Goal: Task Accomplishment & Management: Use online tool/utility

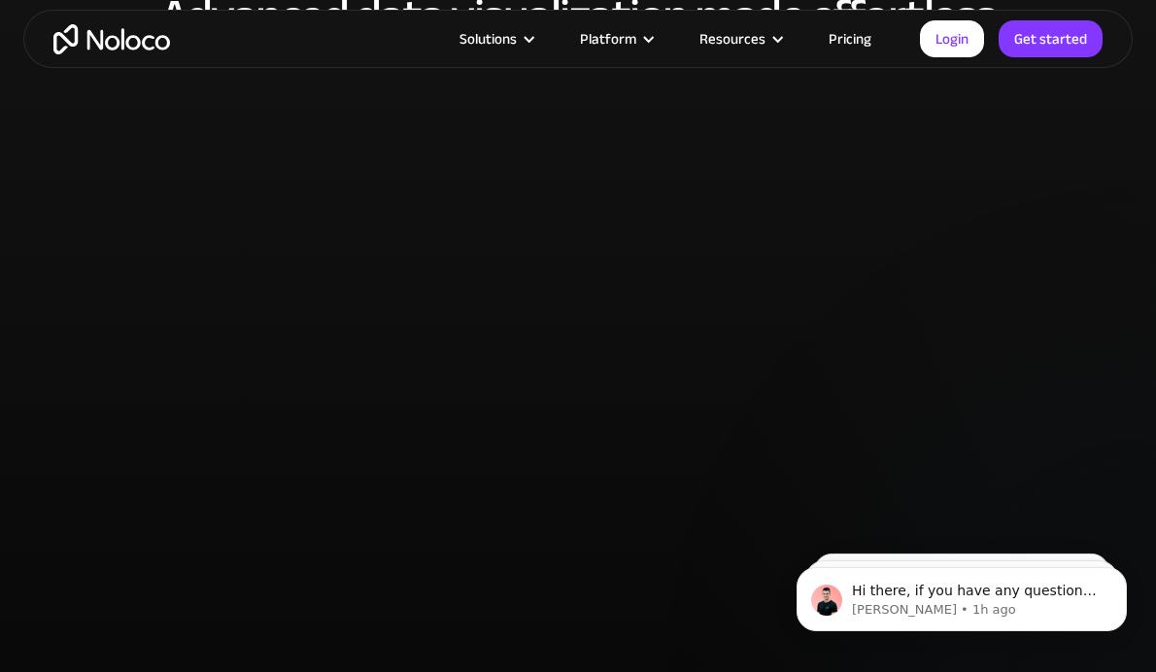
scroll to position [3718, 0]
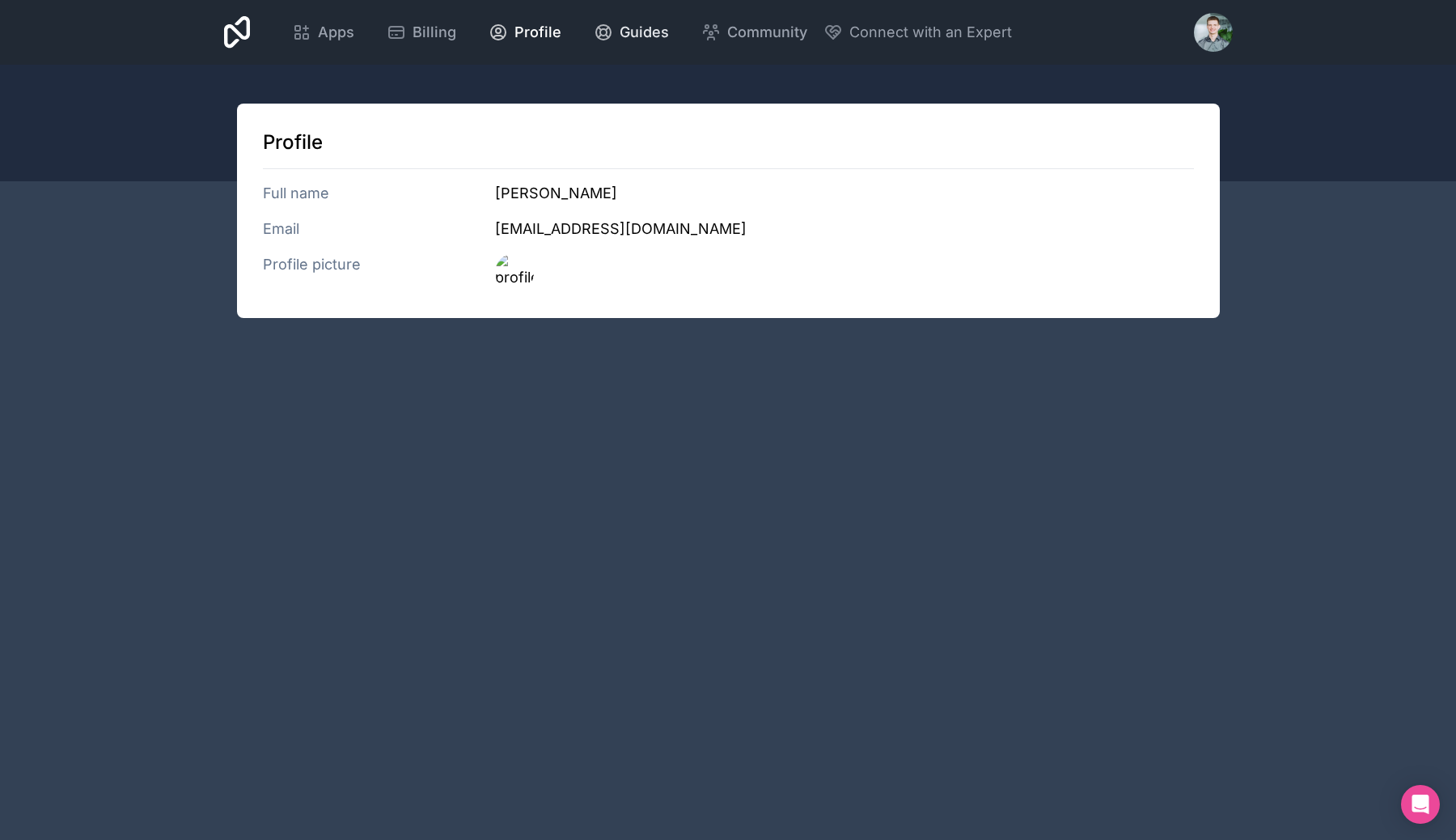
click at [628, 41] on span "Guides" at bounding box center [644, 32] width 49 height 22
click at [445, 37] on span "Billing" at bounding box center [435, 32] width 43 height 22
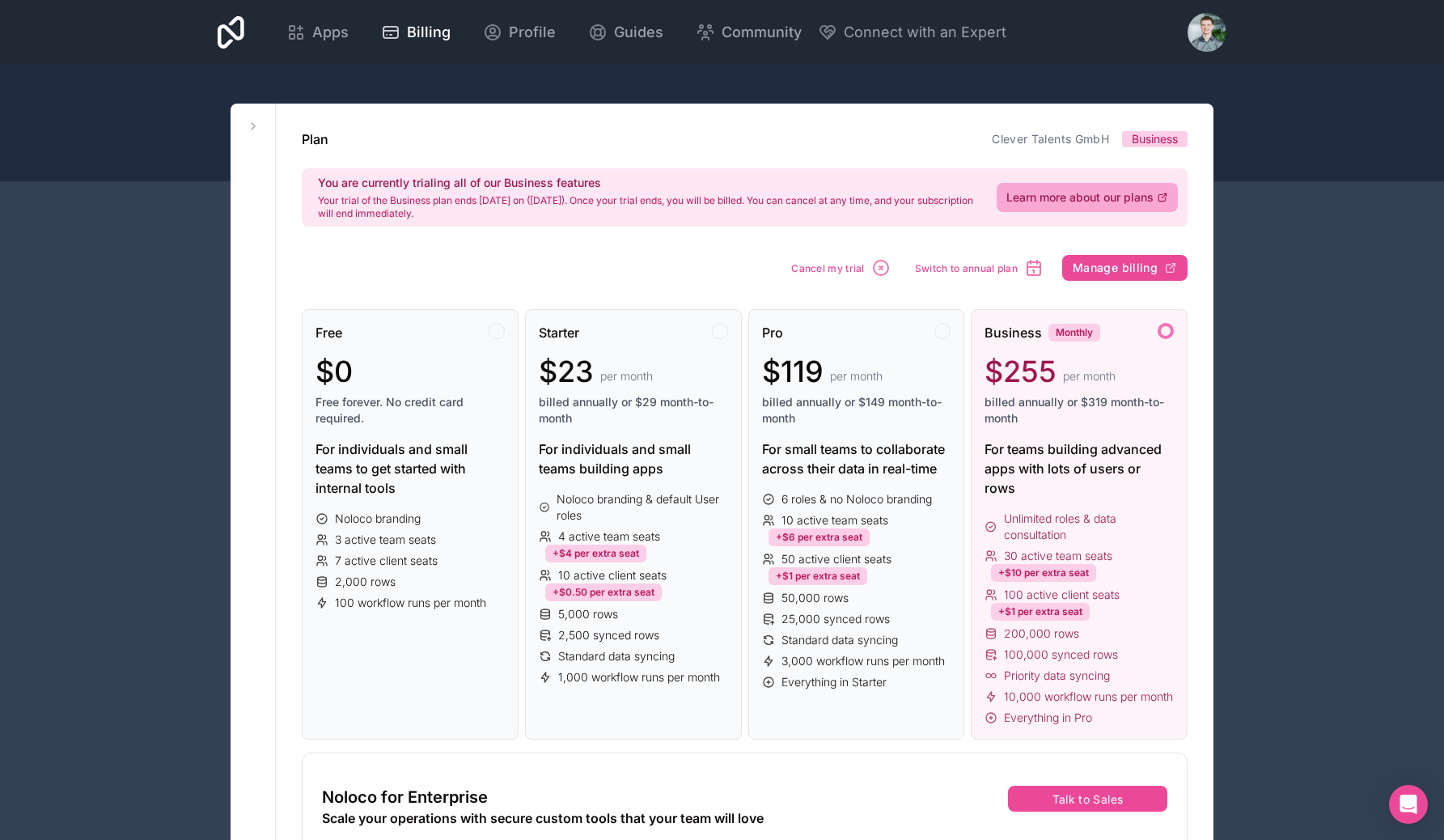
click at [344, 53] on div "Apps Billing Profile Guides Community Connect with an Expert Billing Profile Gu…" at bounding box center [722, 32] width 1035 height 65
click at [344, 22] on span "Apps" at bounding box center [331, 32] width 37 height 22
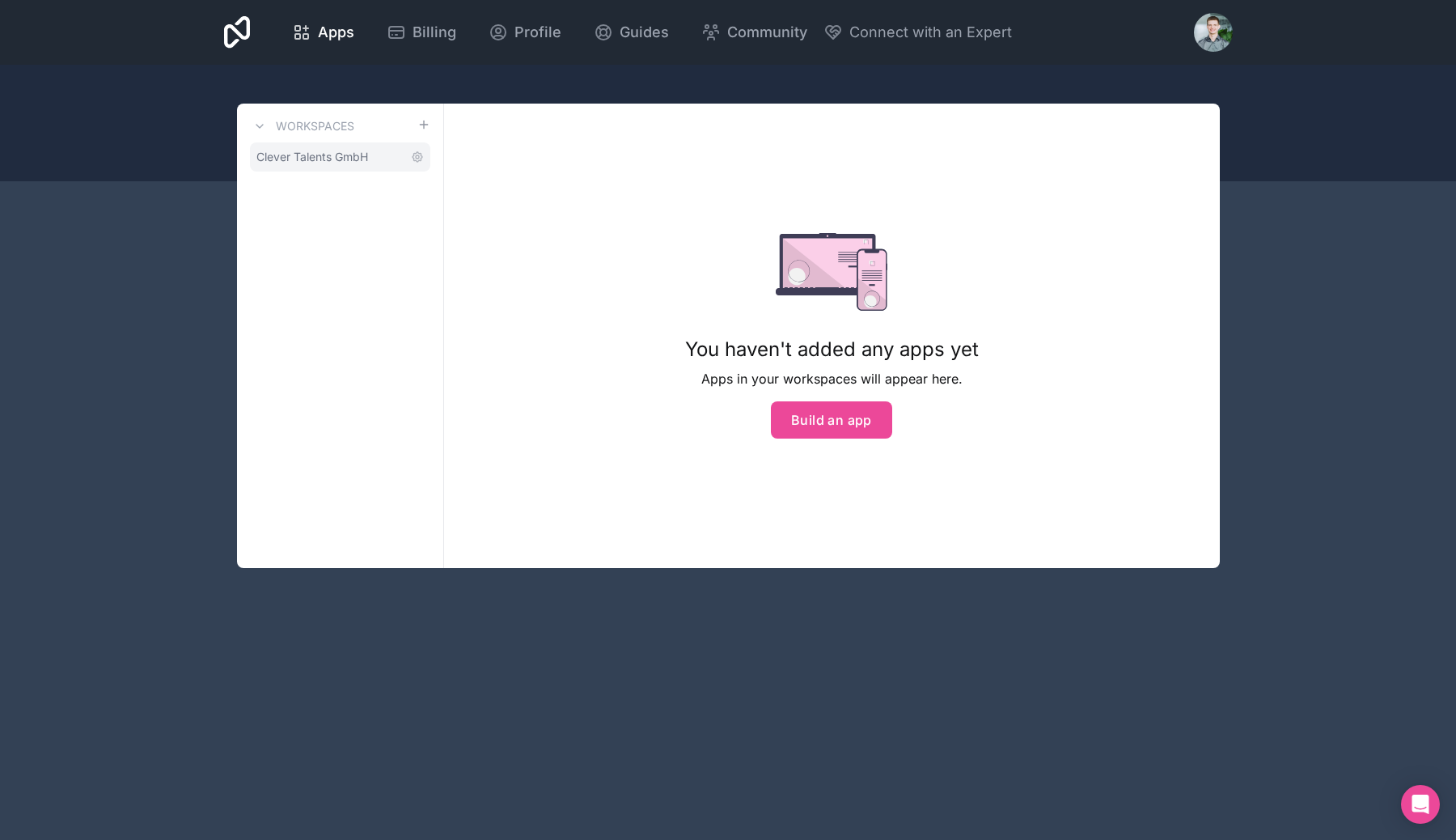
click at [304, 153] on span "Clever Talents GmbH" at bounding box center [312, 157] width 112 height 16
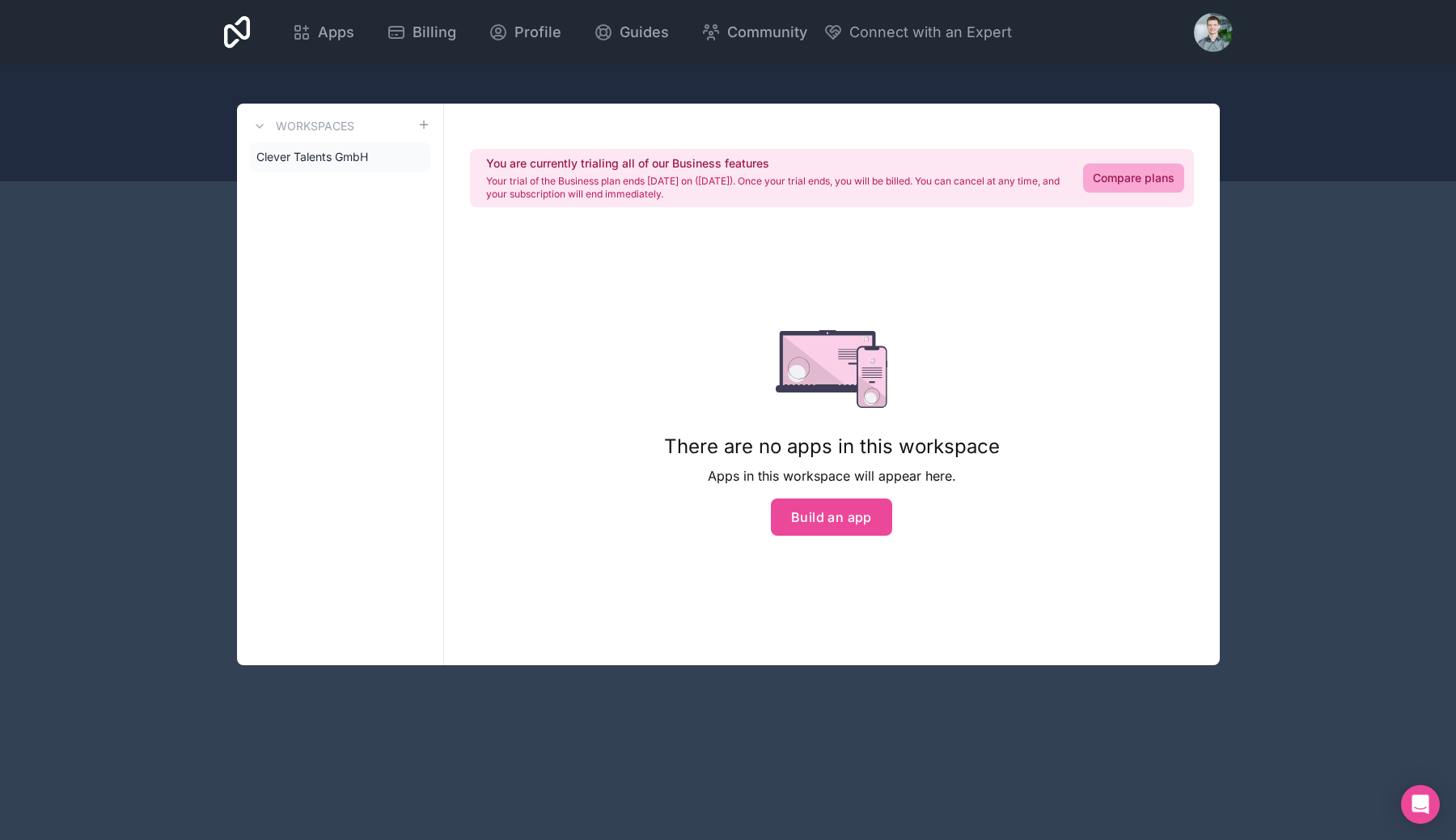
click at [1228, 25] on div at bounding box center [1213, 32] width 39 height 39
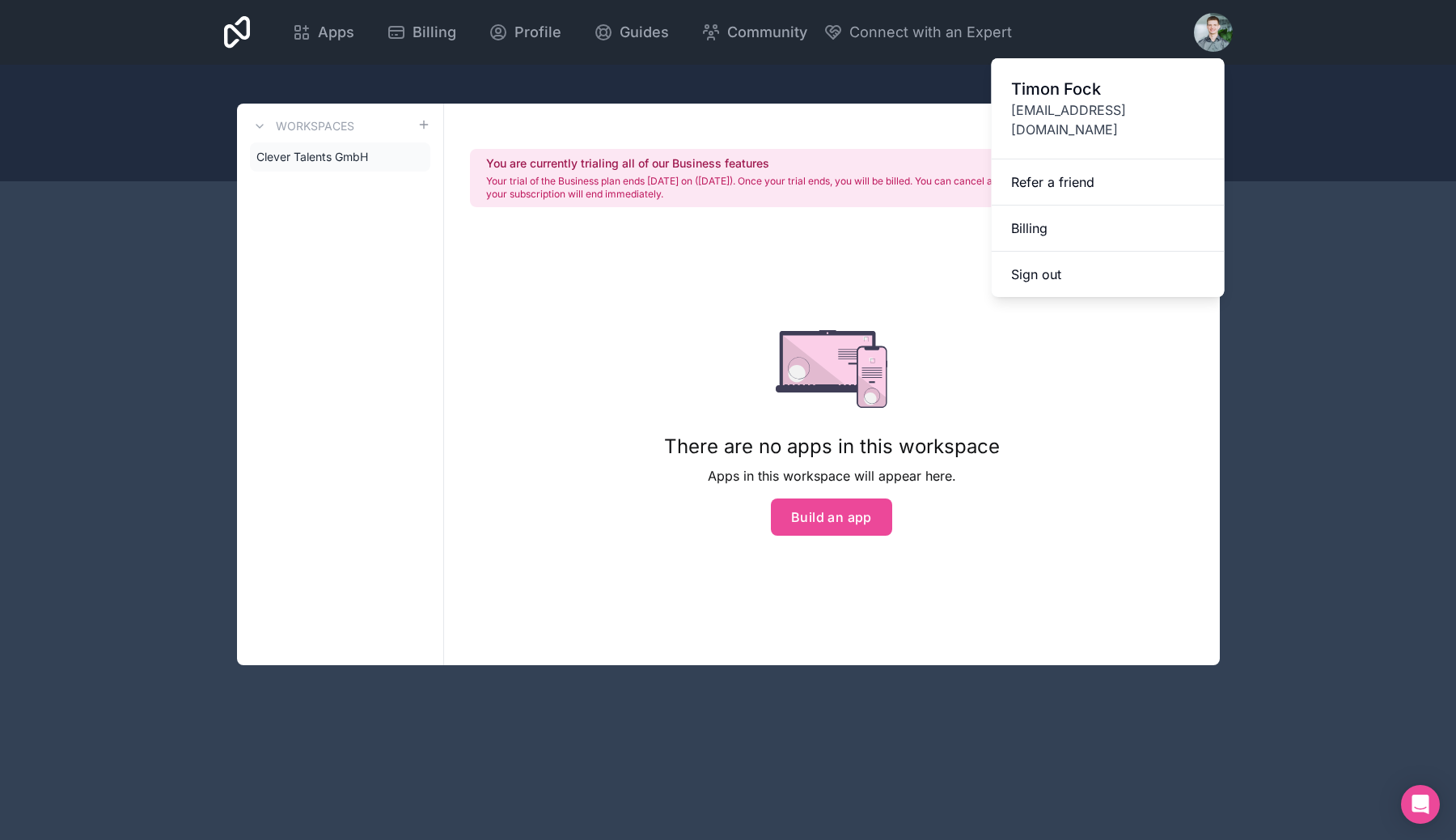
click at [1228, 25] on div at bounding box center [1213, 32] width 39 height 39
click at [862, 505] on button "Build an app" at bounding box center [832, 517] width 122 height 37
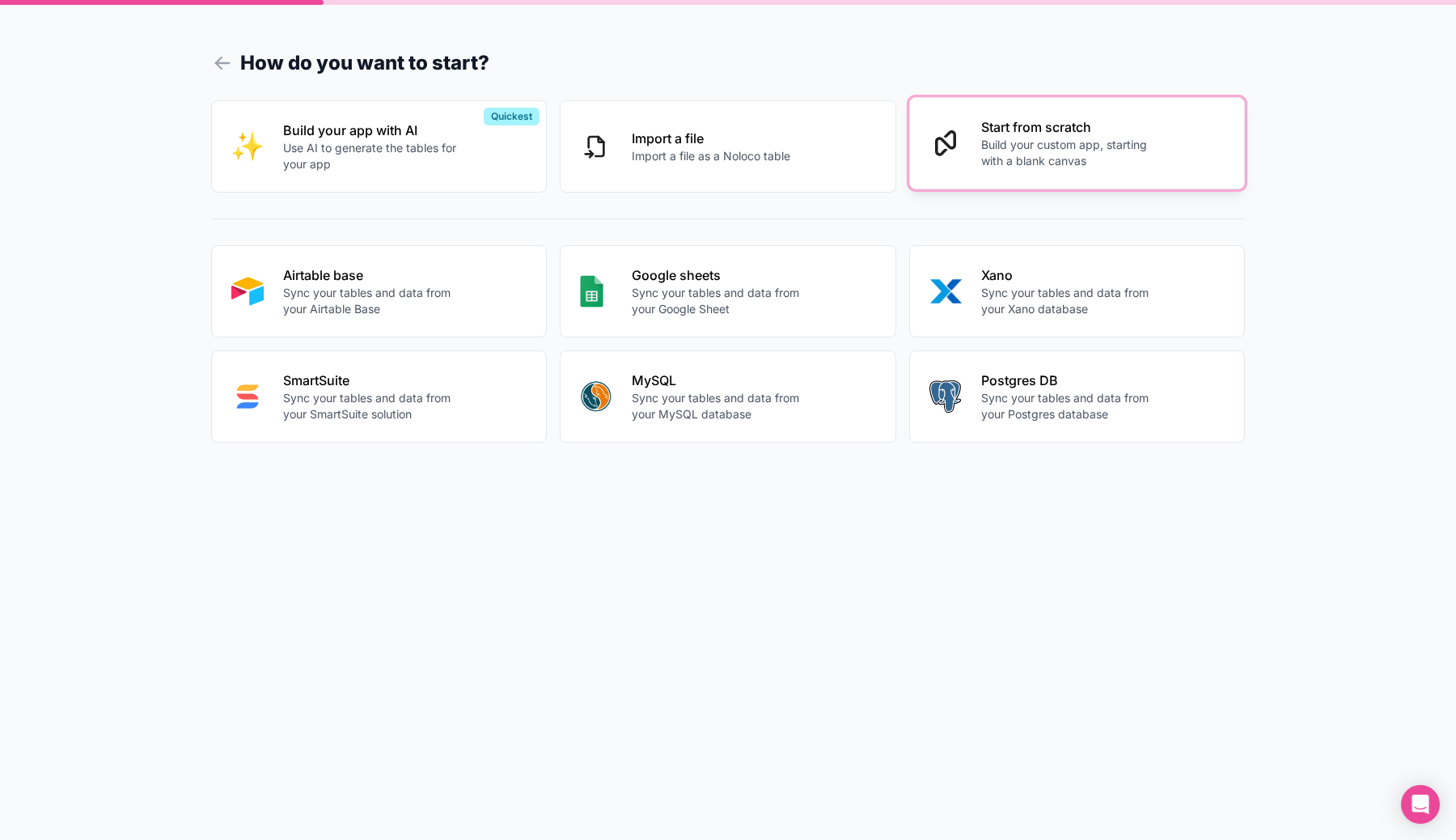
click at [996, 163] on p "Build your custom app, starting with a blank canvas" at bounding box center [1071, 152] width 180 height 32
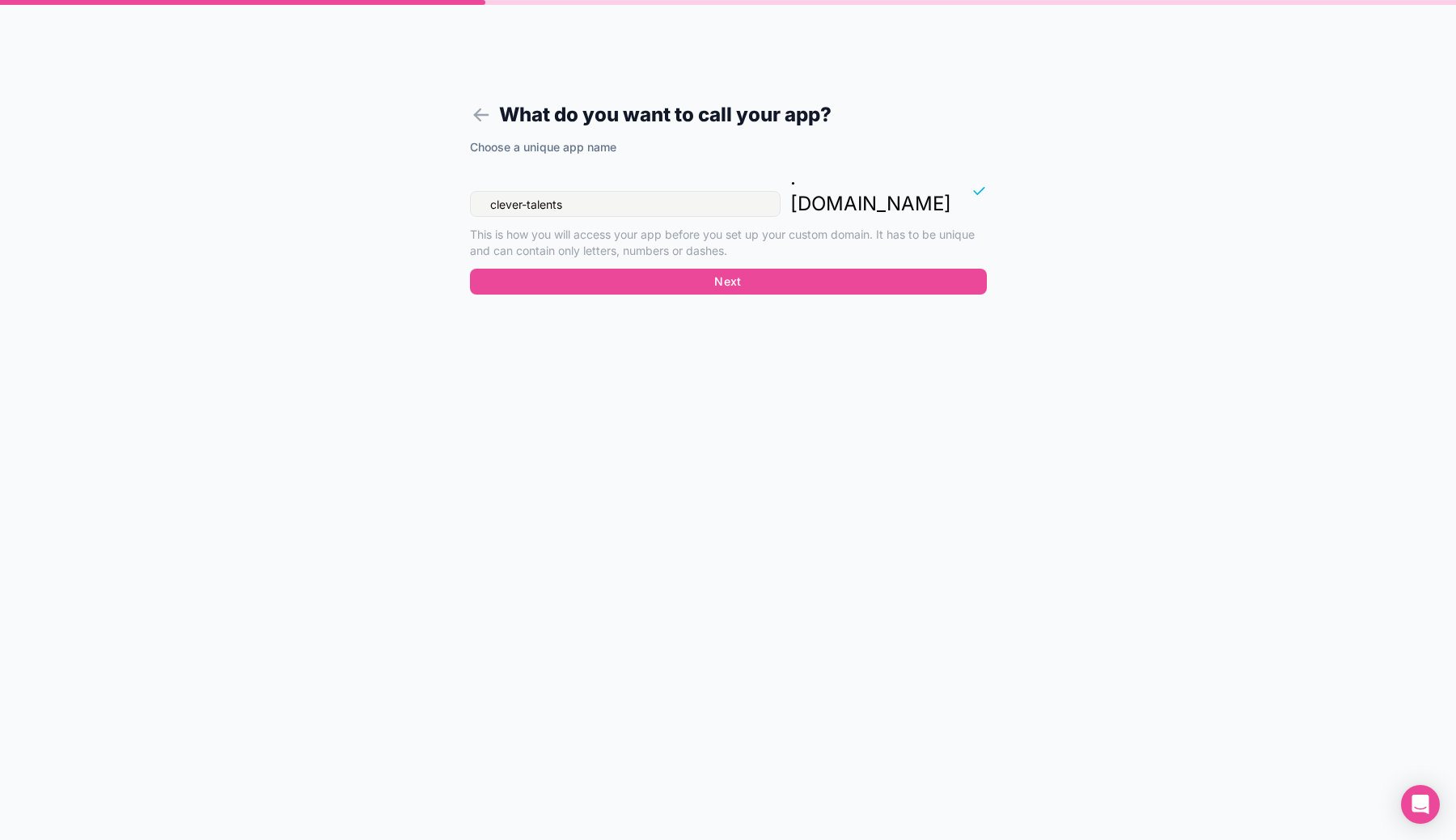
click at [781, 191] on input "clever-talents" at bounding box center [625, 203] width 311 height 26
click at [890, 183] on p ". [DOMAIN_NAME]" at bounding box center [870, 191] width 161 height 52
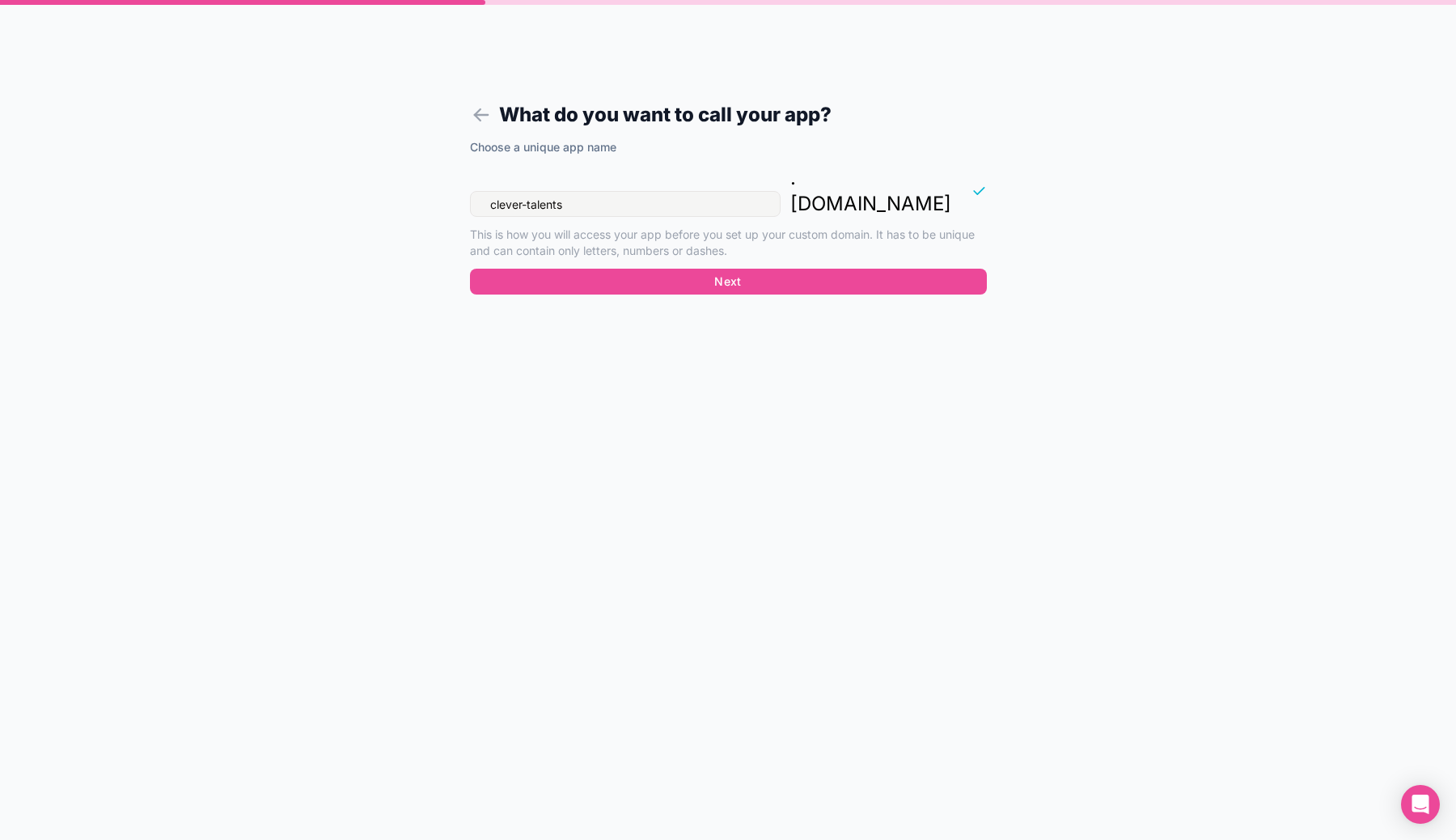
click at [890, 183] on p ". [DOMAIN_NAME]" at bounding box center [870, 191] width 161 height 52
click at [781, 191] on input "clever-talents" at bounding box center [625, 203] width 311 height 26
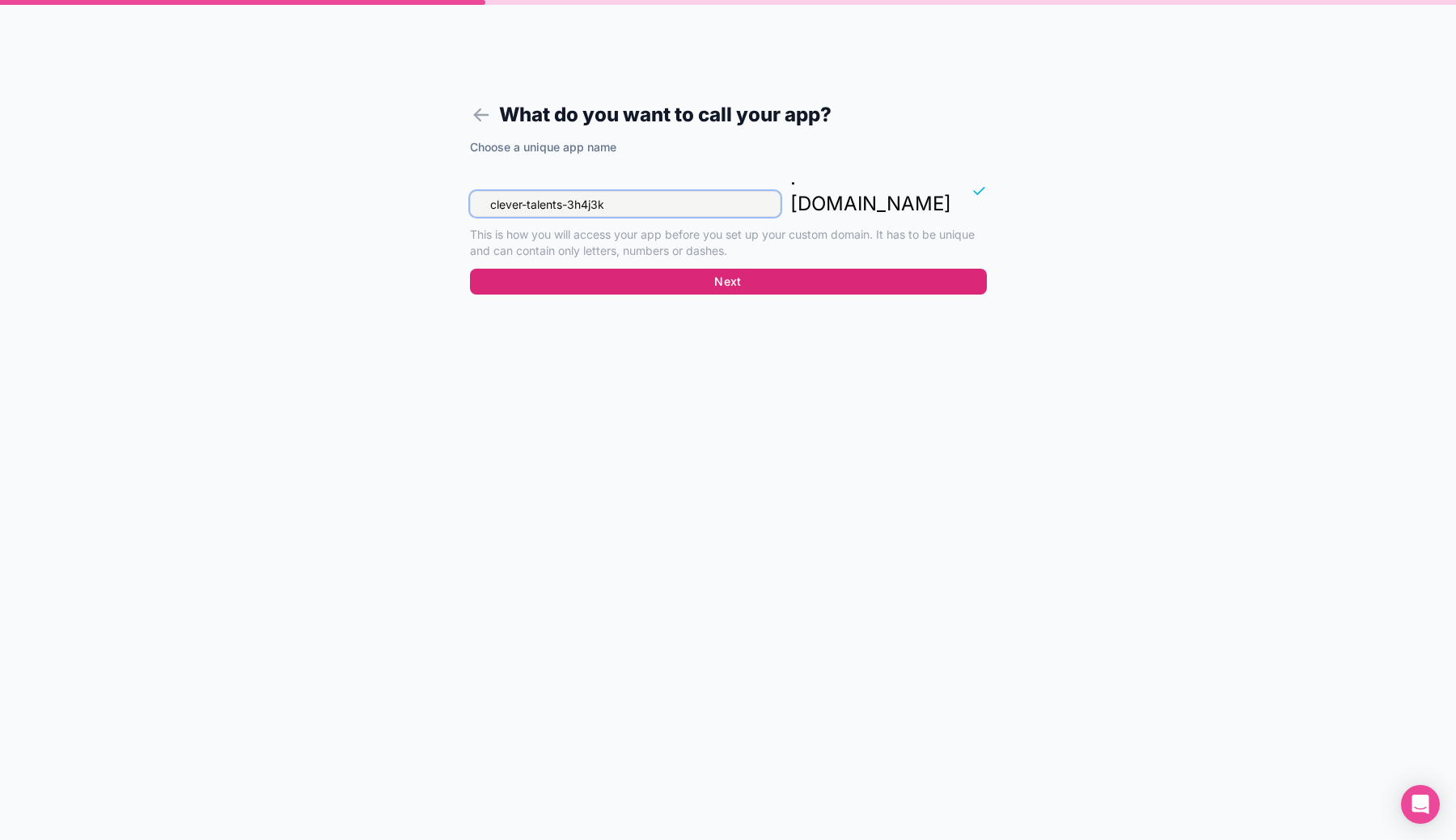
type input "clever-talents-3h4j3k"
click at [779, 269] on button "Next" at bounding box center [728, 281] width 517 height 26
